Goal: Task Accomplishment & Management: Use online tool/utility

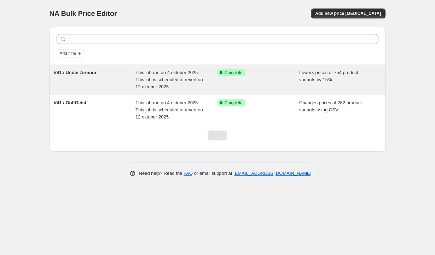
click at [101, 81] on div "V41 / Under Armour" at bounding box center [95, 79] width 82 height 21
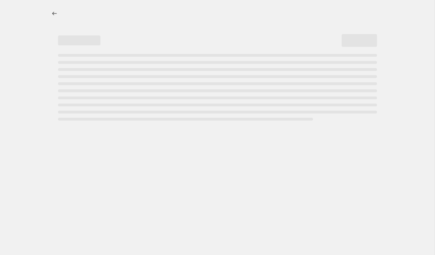
select select "percentage"
select select "vendor"
